Goal: Task Accomplishment & Management: Use online tool/utility

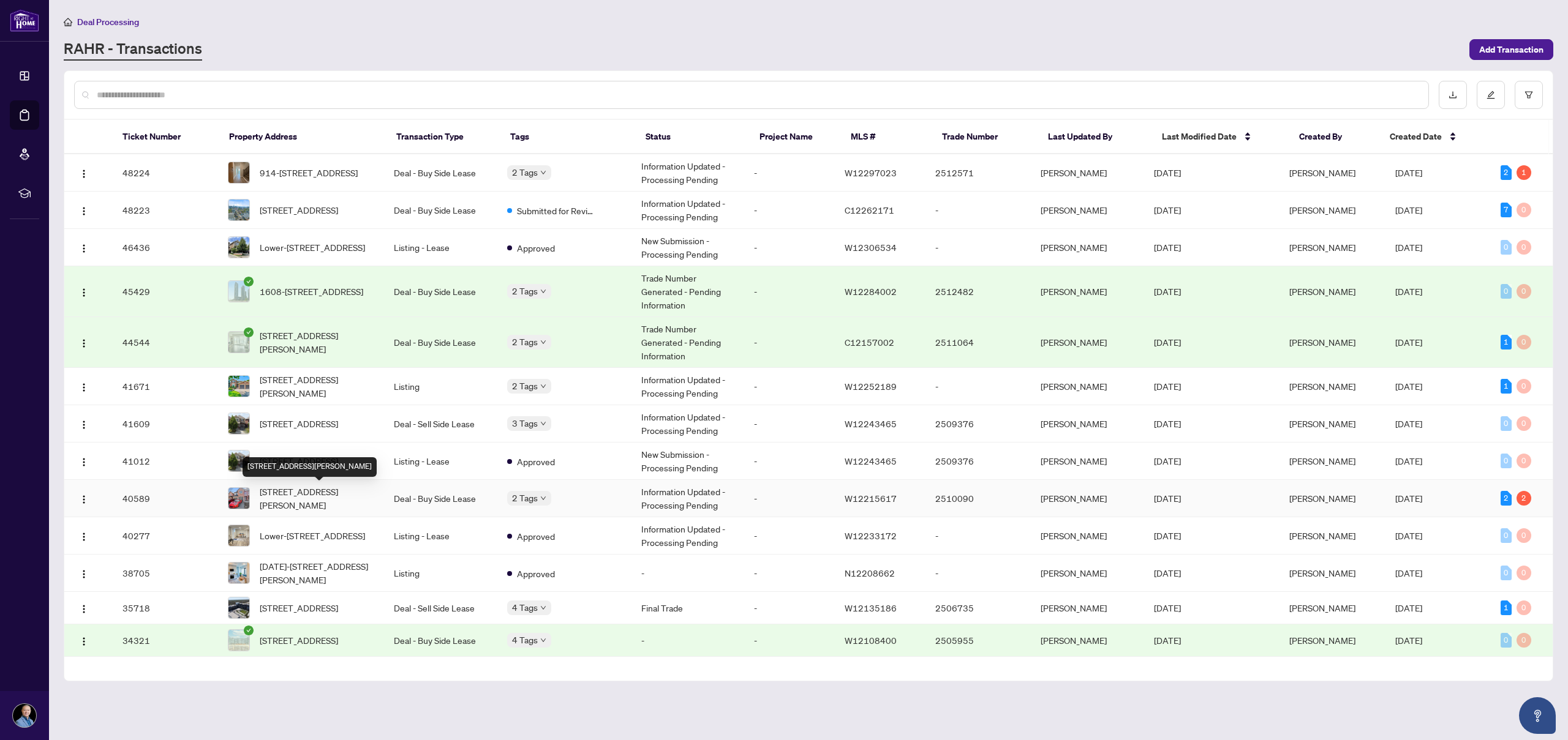
click at [301, 491] on span "[STREET_ADDRESS][PERSON_NAME]" at bounding box center [316, 498] width 114 height 27
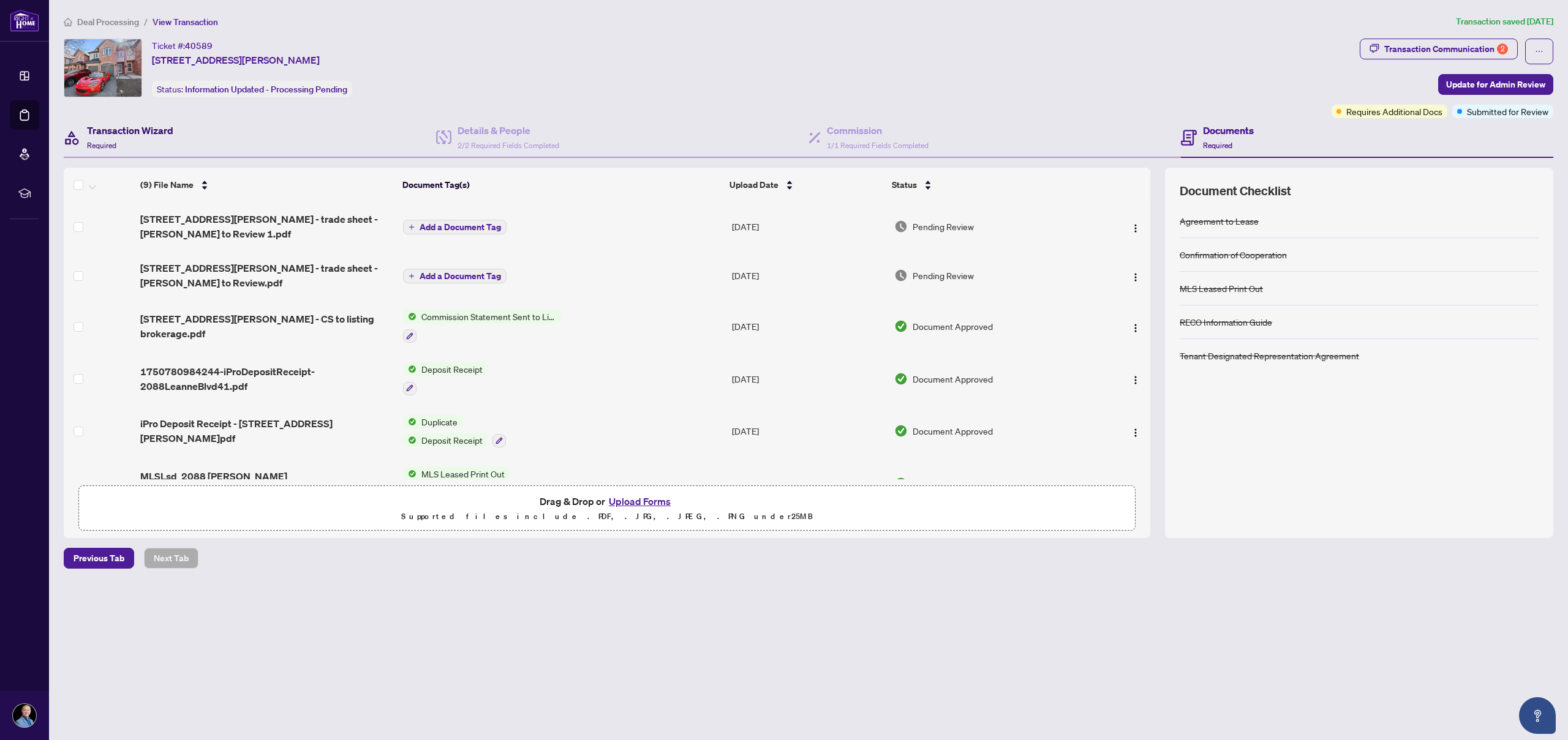
click at [137, 133] on h4 "Transaction Wizard" at bounding box center [130, 130] width 86 height 15
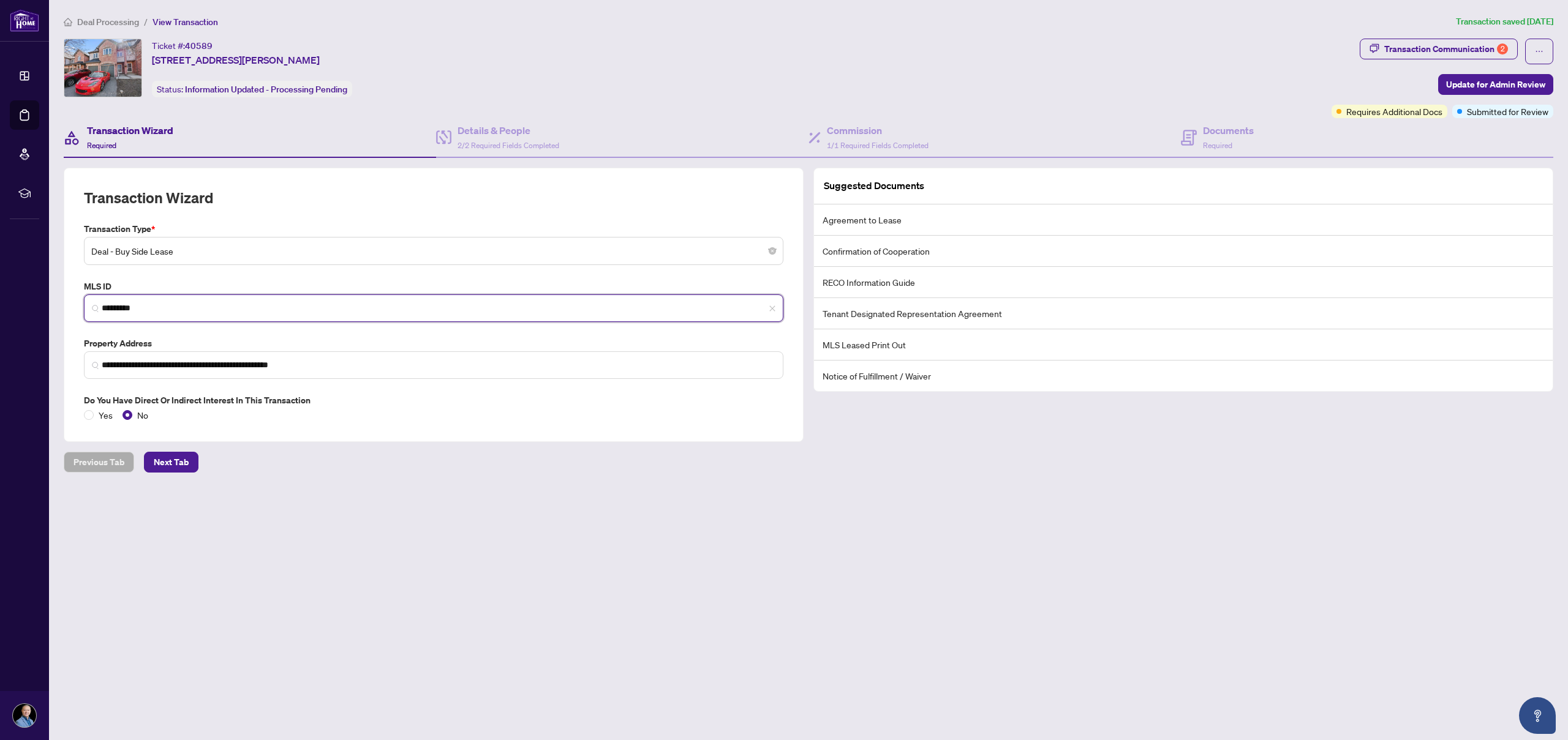
click at [129, 304] on input "*********" at bounding box center [439, 308] width 674 height 13
